Goal: Task Accomplishment & Management: Manage account settings

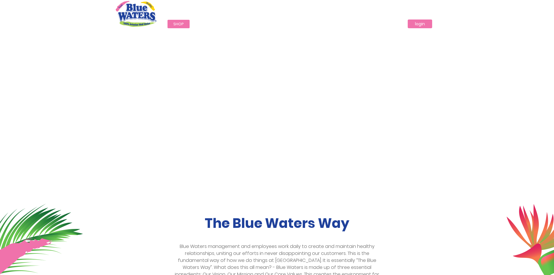
click at [423, 23] on link "login" at bounding box center [420, 23] width 24 height 9
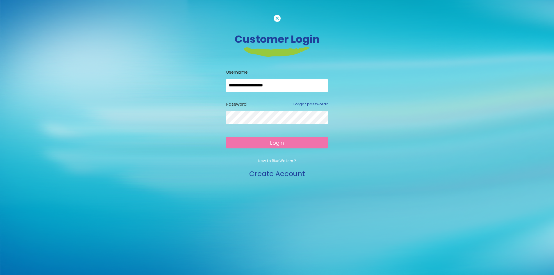
type input "**********"
click at [274, 139] on span "Login" at bounding box center [277, 142] width 14 height 7
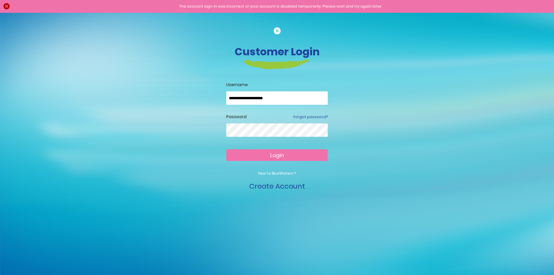
click at [286, 158] on button "Login" at bounding box center [276, 155] width 101 height 12
click at [272, 156] on span "Login" at bounding box center [277, 155] width 14 height 7
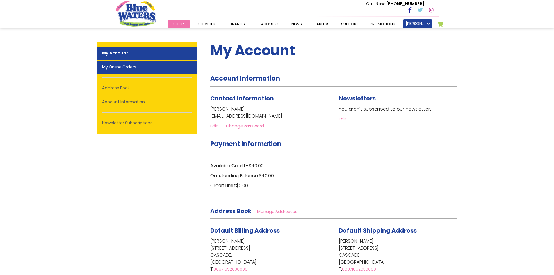
click at [138, 70] on link "My Online Orders" at bounding box center [147, 66] width 100 height 13
